Goal: Task Accomplishment & Management: Complete application form

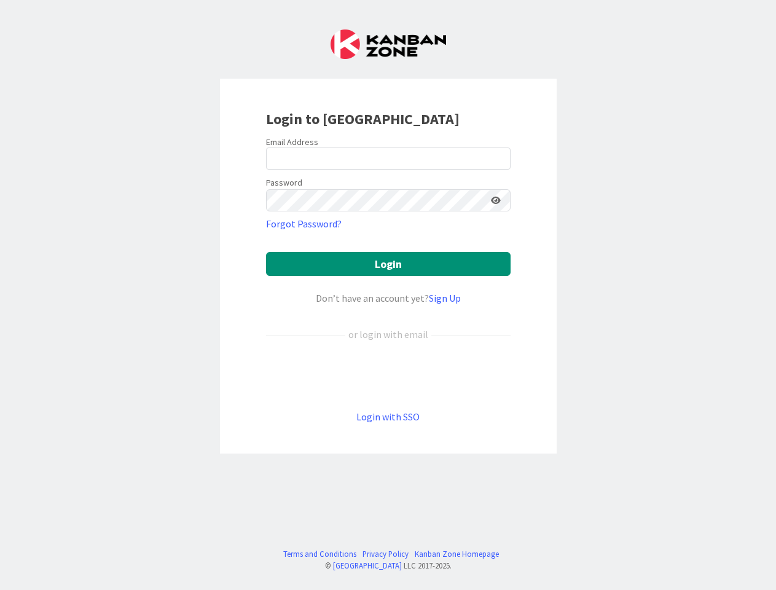
click at [388, 295] on div "Don’t have an account yet? Sign Up" at bounding box center [388, 298] width 245 height 15
